Goal: Task Accomplishment & Management: Complete application form

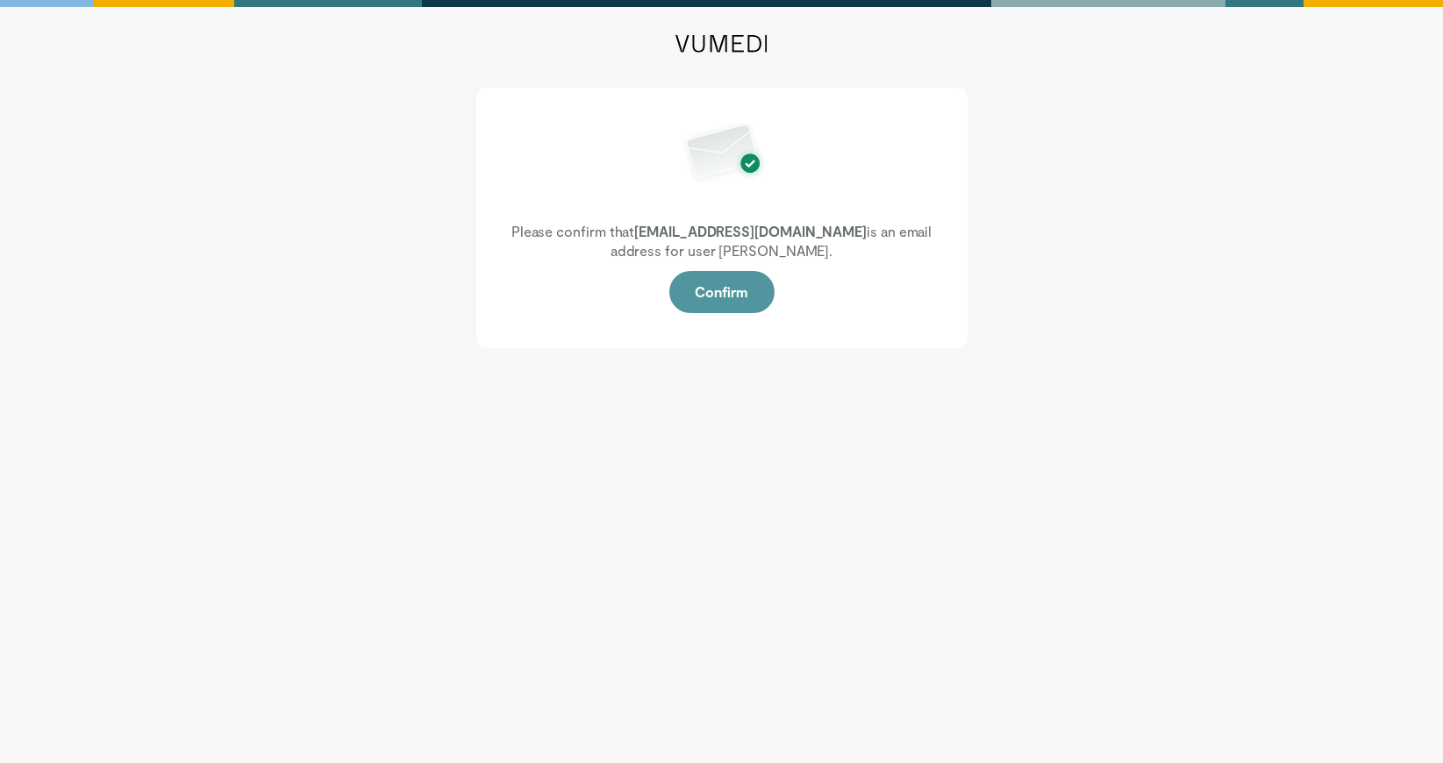
click at [724, 293] on button "Confirm" at bounding box center [721, 292] width 105 height 42
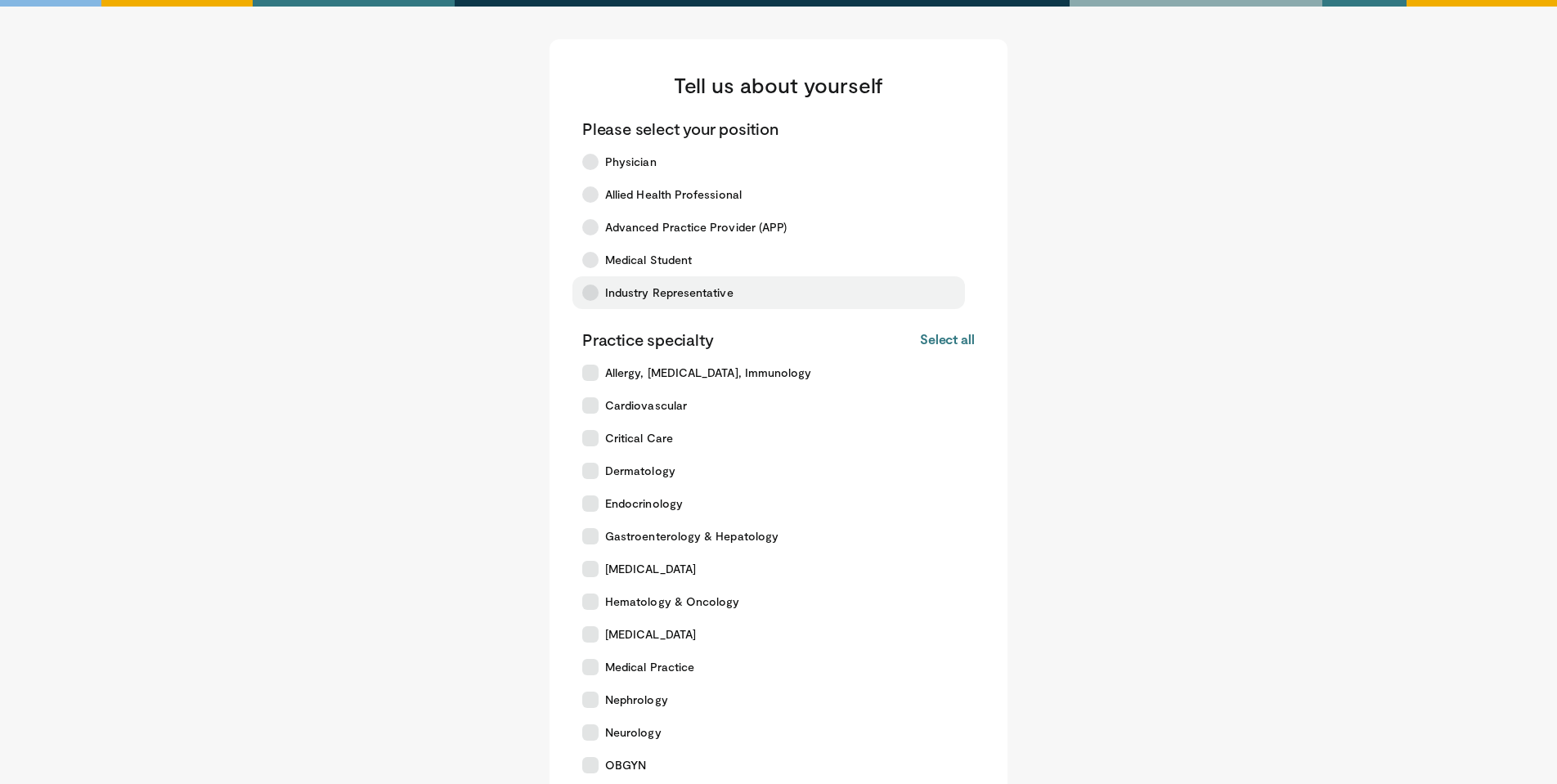
click at [595, 293] on icon at bounding box center [591, 293] width 17 height 17
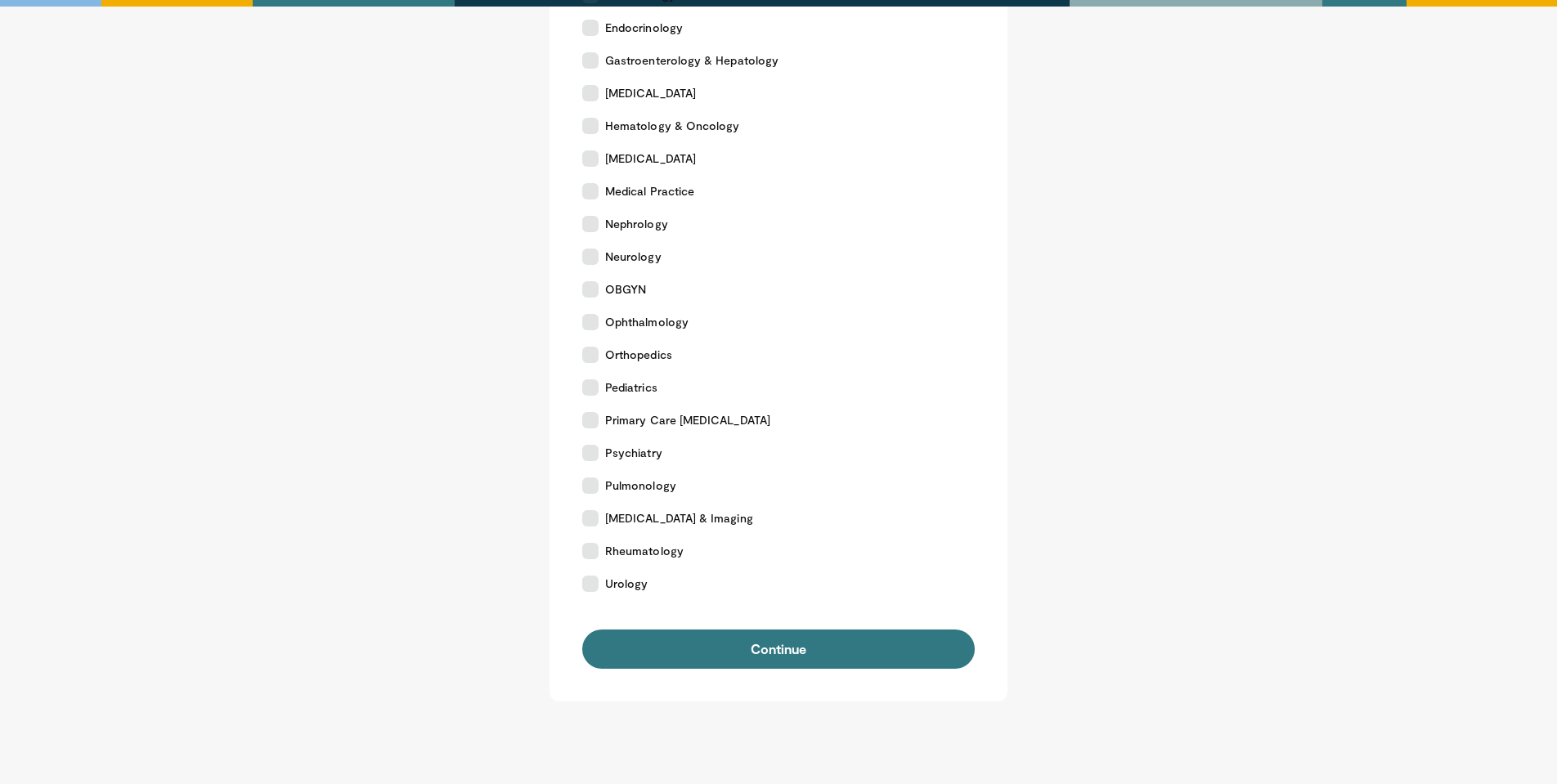
scroll to position [487, 0]
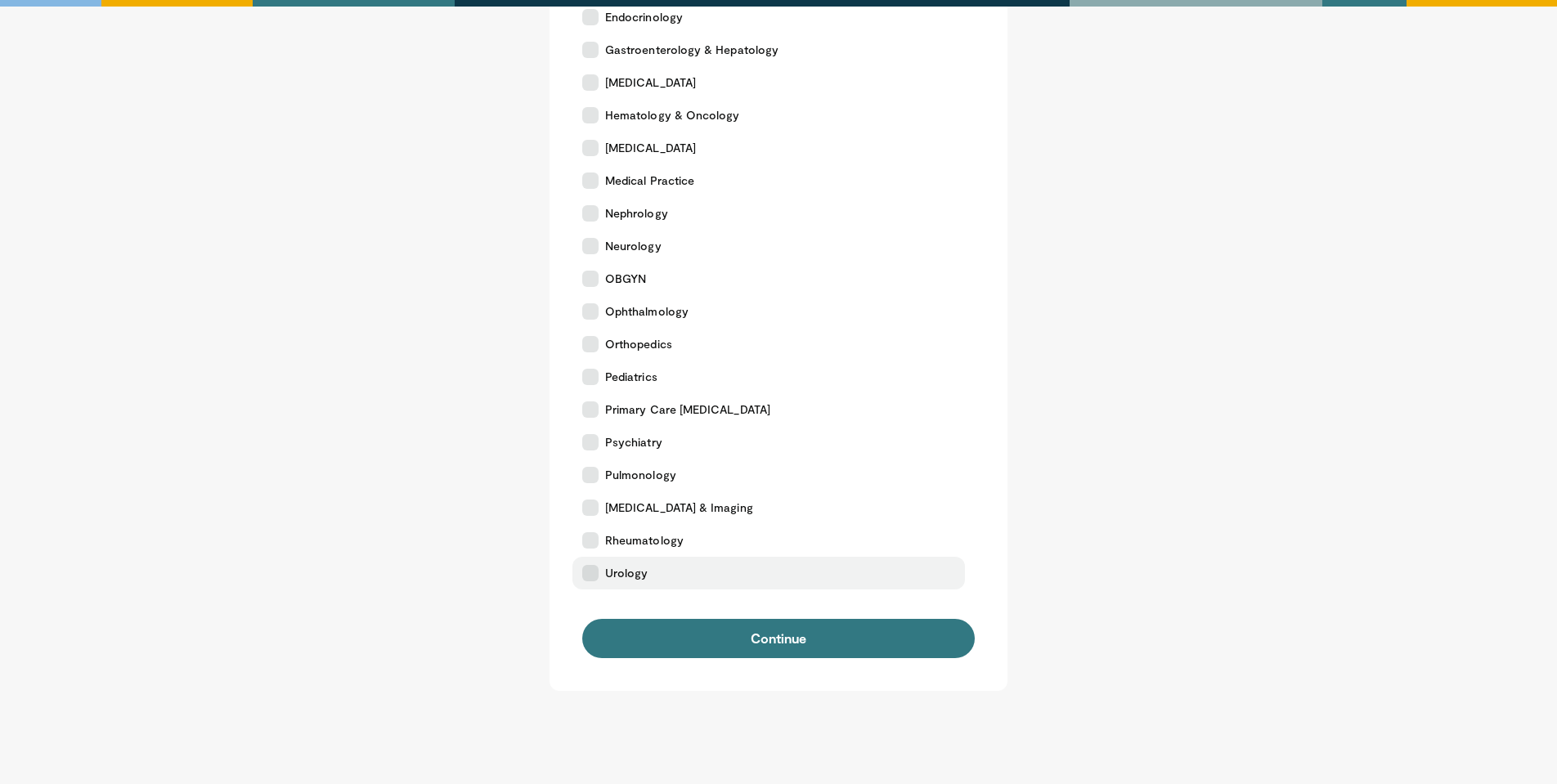
click at [590, 576] on icon at bounding box center [591, 573] width 17 height 17
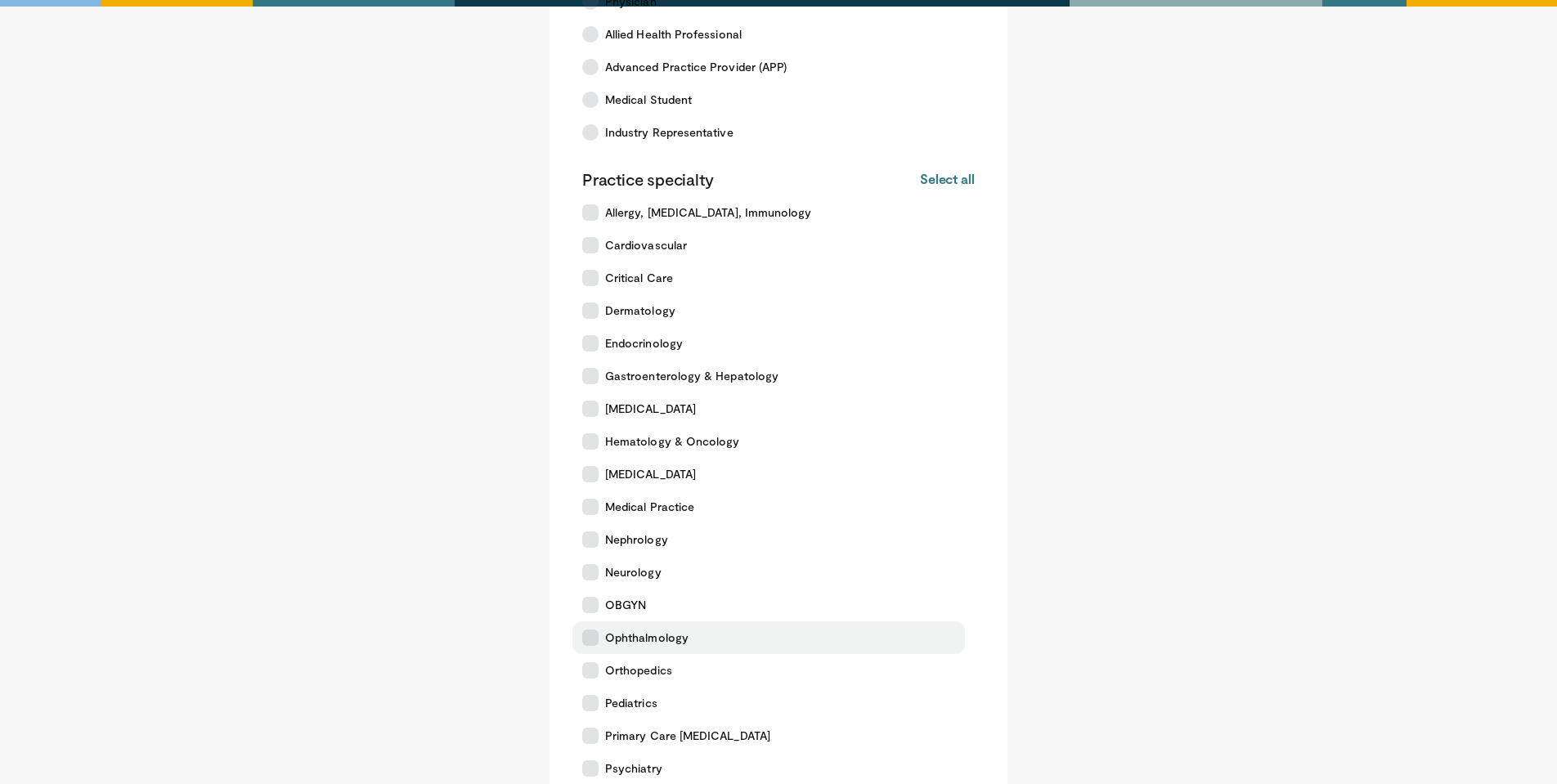
scroll to position [158, 0]
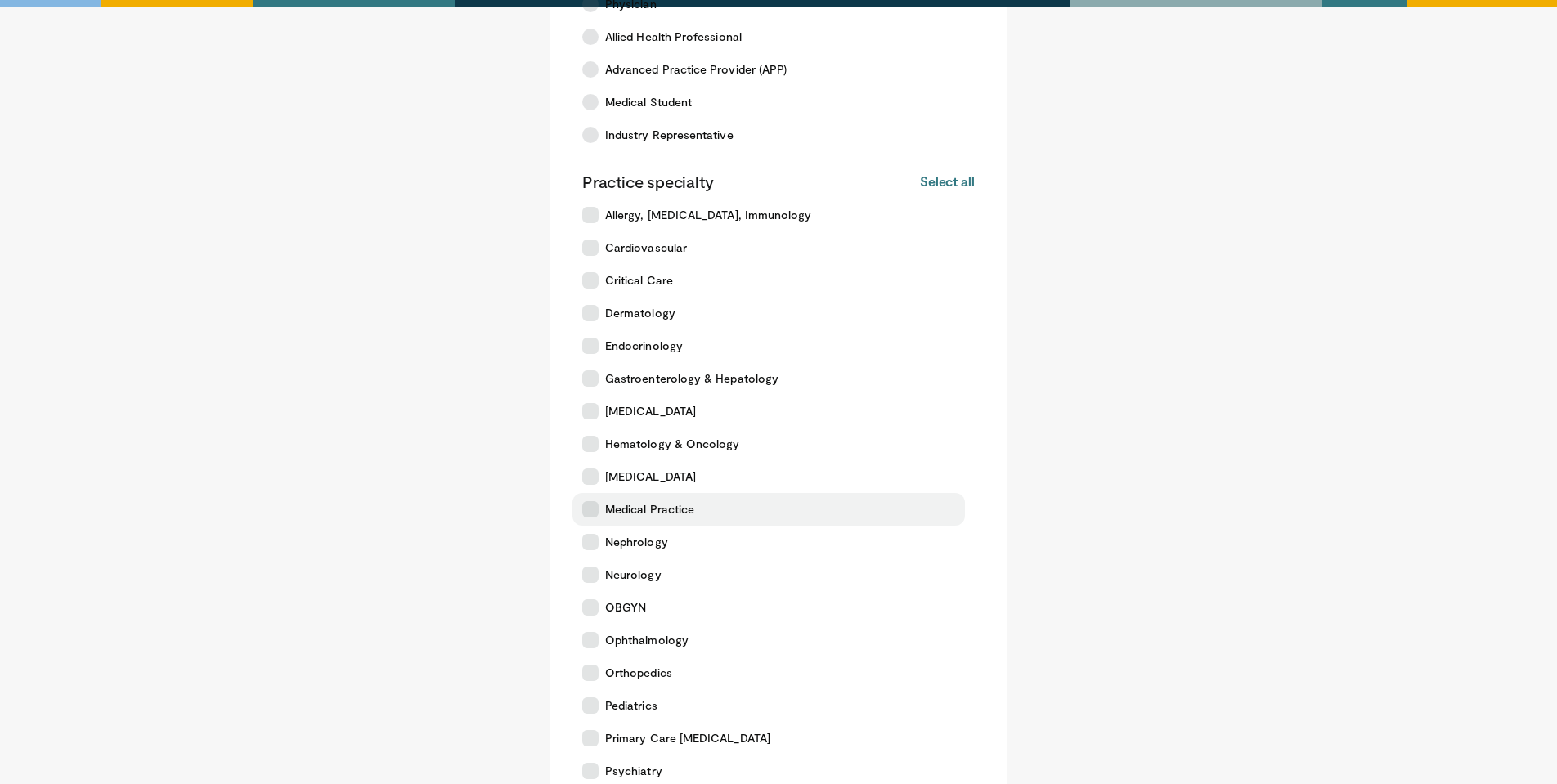
click at [592, 509] on icon at bounding box center [591, 510] width 17 height 17
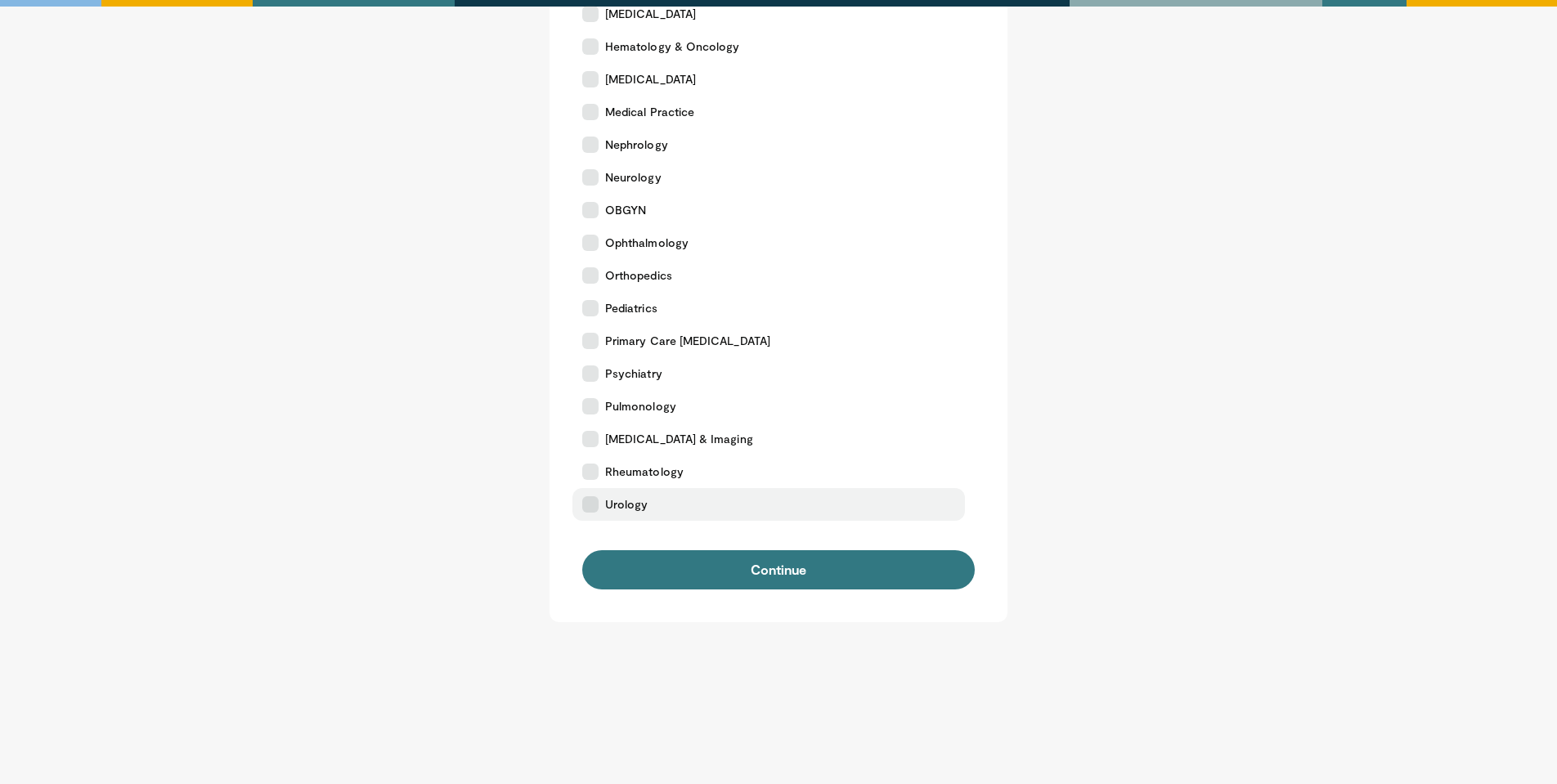
scroll to position [556, 0]
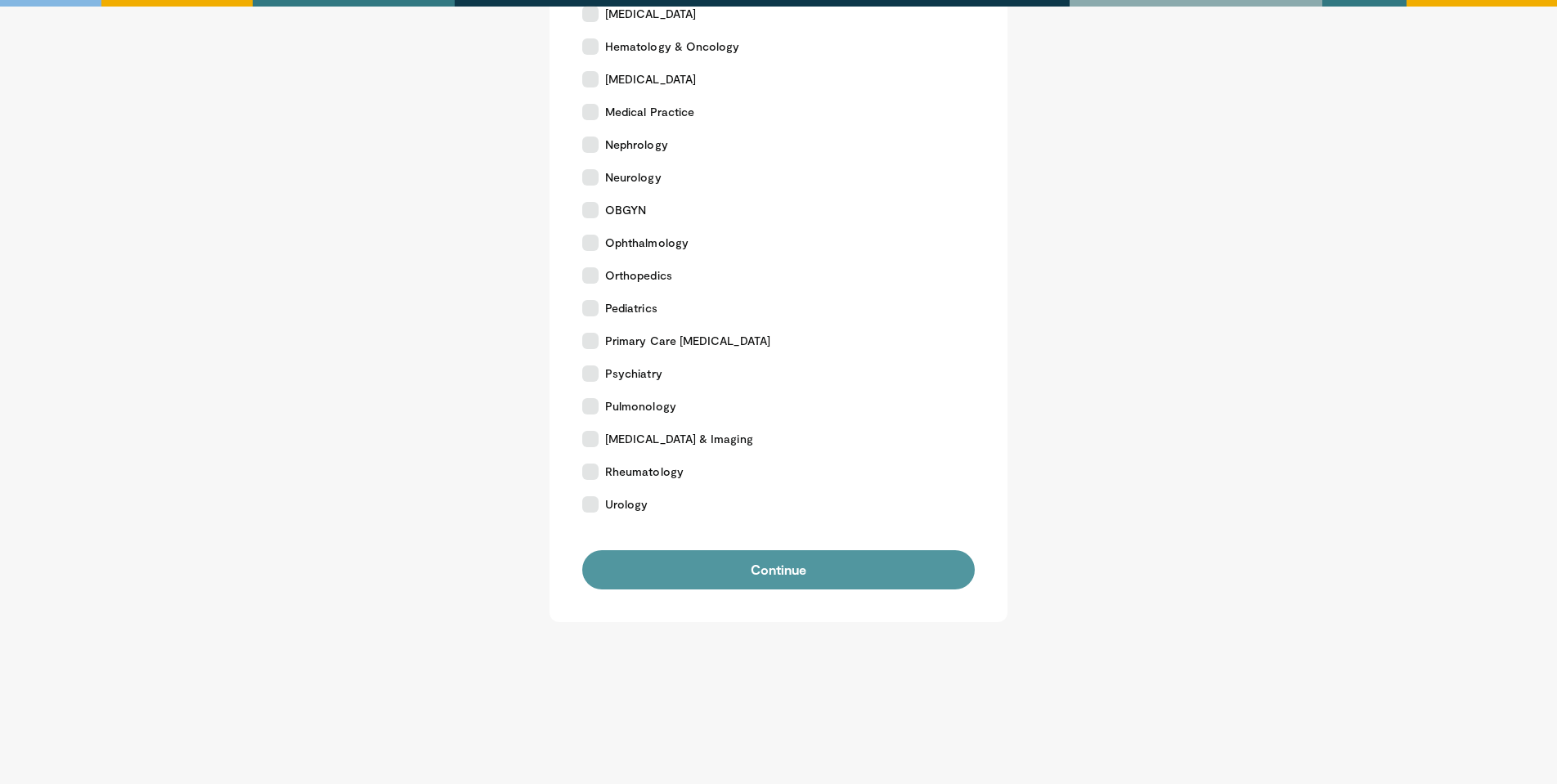
click at [774, 568] on button "Continue" at bounding box center [778, 570] width 393 height 39
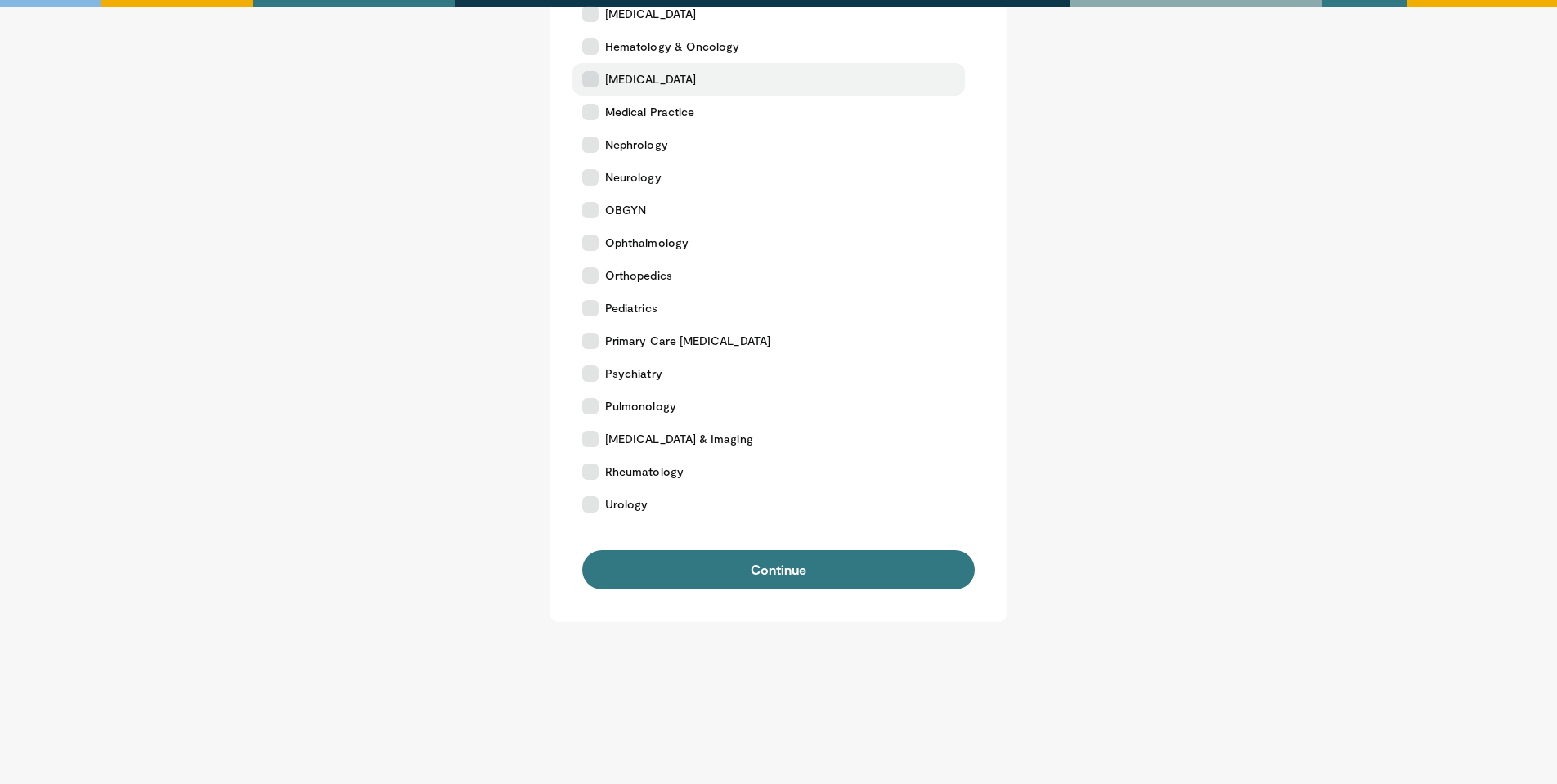
scroll to position [556, 0]
